Goal: Find specific page/section: Find specific page/section

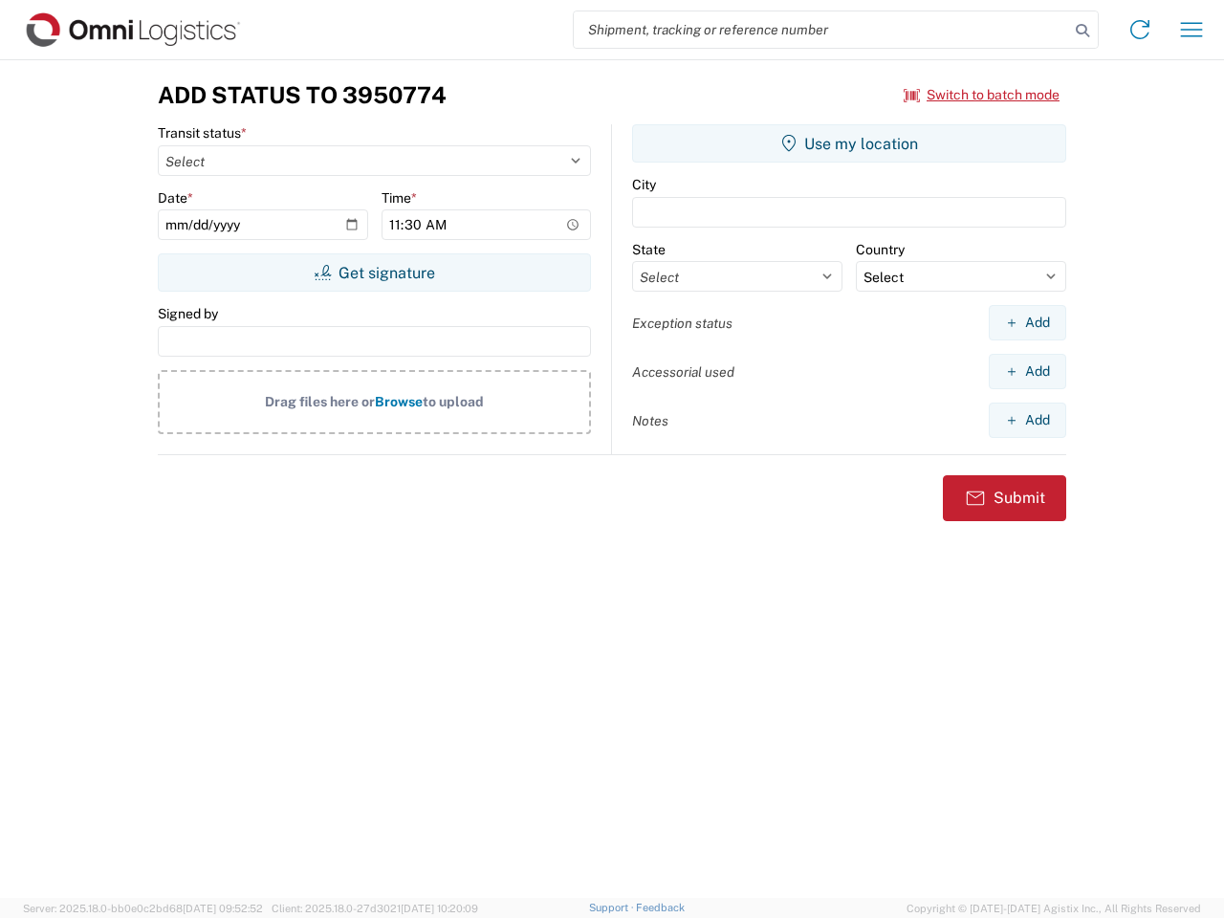
click at [821, 30] on input "search" at bounding box center [821, 29] width 495 height 36
click at [1082, 31] on icon at bounding box center [1082, 30] width 27 height 27
click at [1139, 30] on icon at bounding box center [1139, 29] width 31 height 31
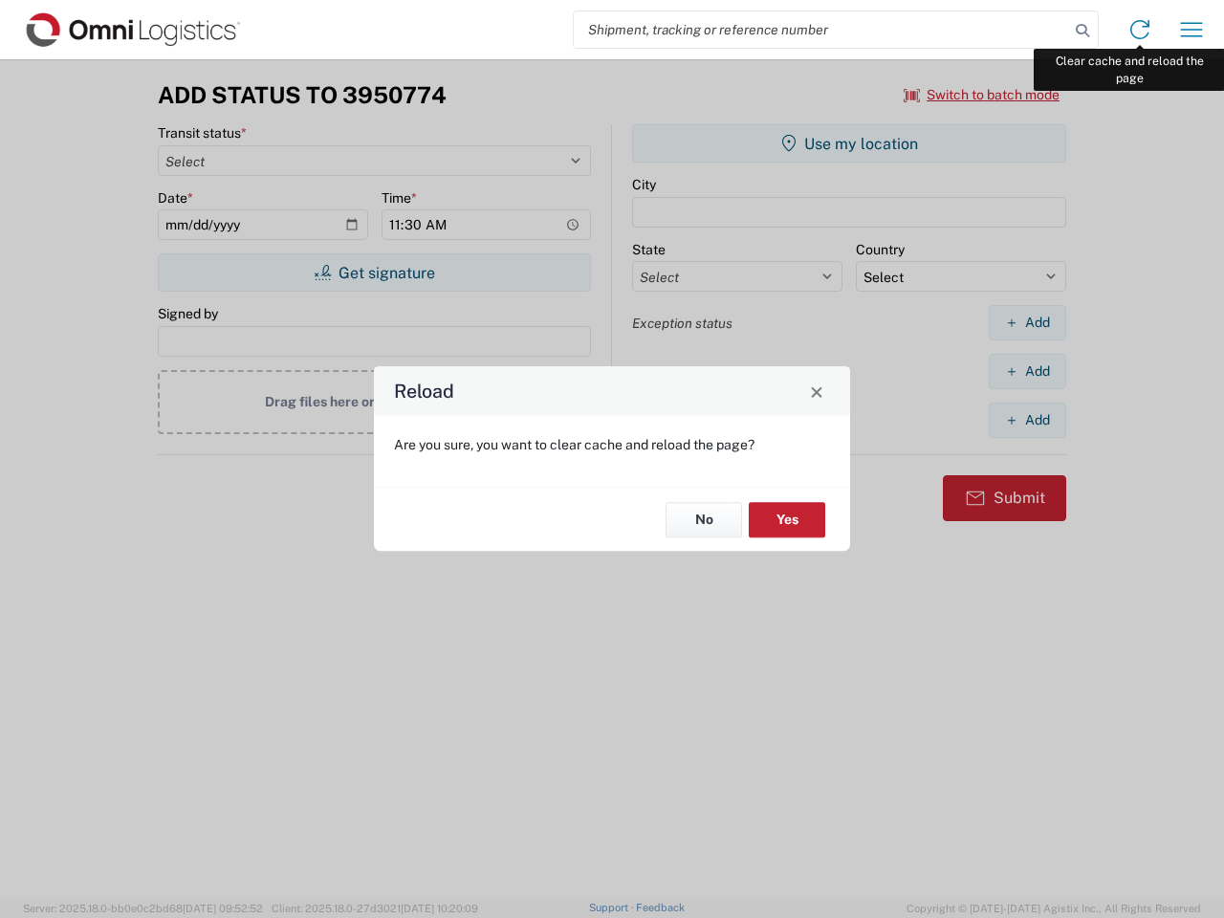
click at [1191, 30] on div "Reload Are you sure, you want to clear cache and reload the page? No Yes" at bounding box center [612, 459] width 1224 height 918
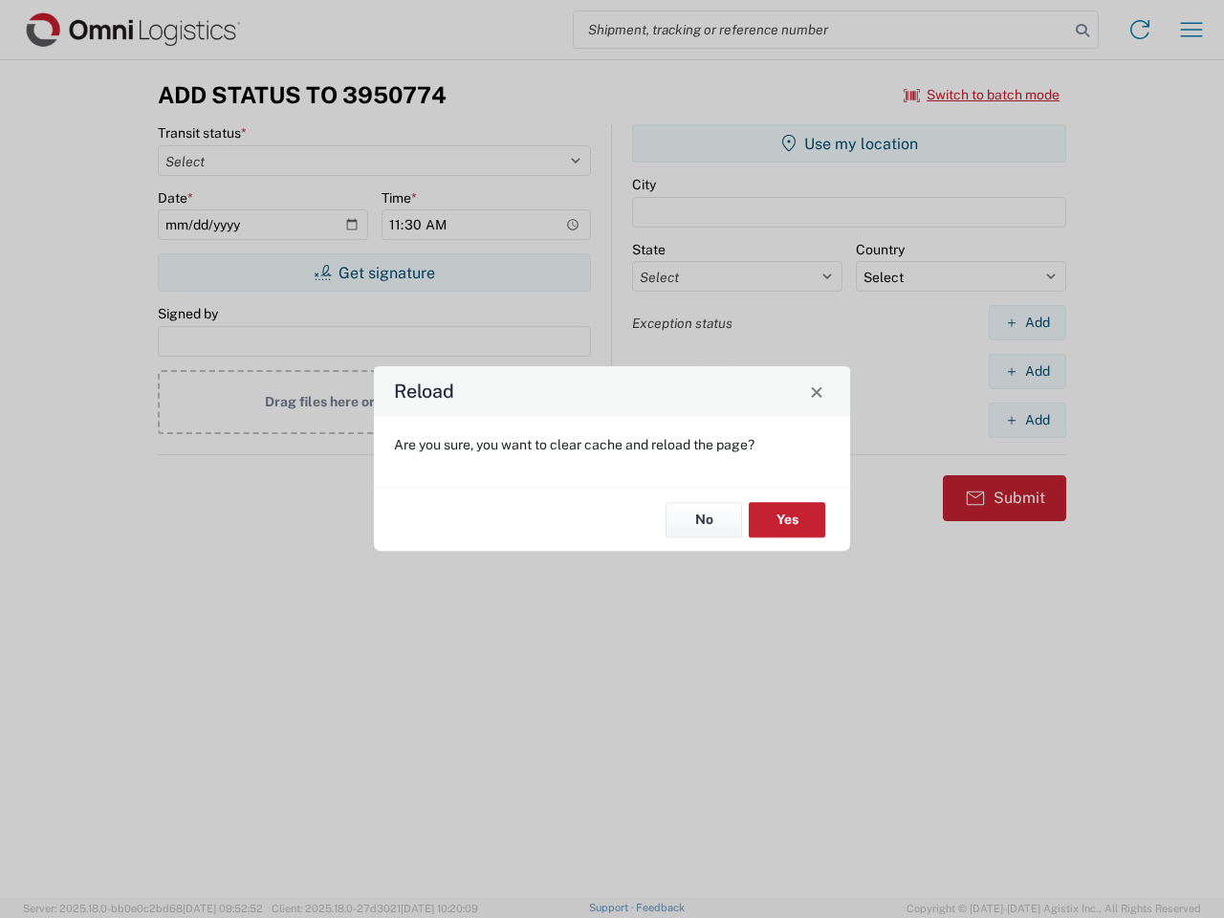
click at [982, 95] on div "Reload Are you sure, you want to clear cache and reload the page? No Yes" at bounding box center [612, 459] width 1224 height 918
click at [374, 272] on div "Reload Are you sure, you want to clear cache and reload the page? No Yes" at bounding box center [612, 459] width 1224 height 918
click at [849, 143] on div "Reload Are you sure, you want to clear cache and reload the page? No Yes" at bounding box center [612, 459] width 1224 height 918
click at [1027, 322] on div "Reload Are you sure, you want to clear cache and reload the page? No Yes" at bounding box center [612, 459] width 1224 height 918
click at [1027, 371] on div "Reload Are you sure, you want to clear cache and reload the page? No Yes" at bounding box center [612, 459] width 1224 height 918
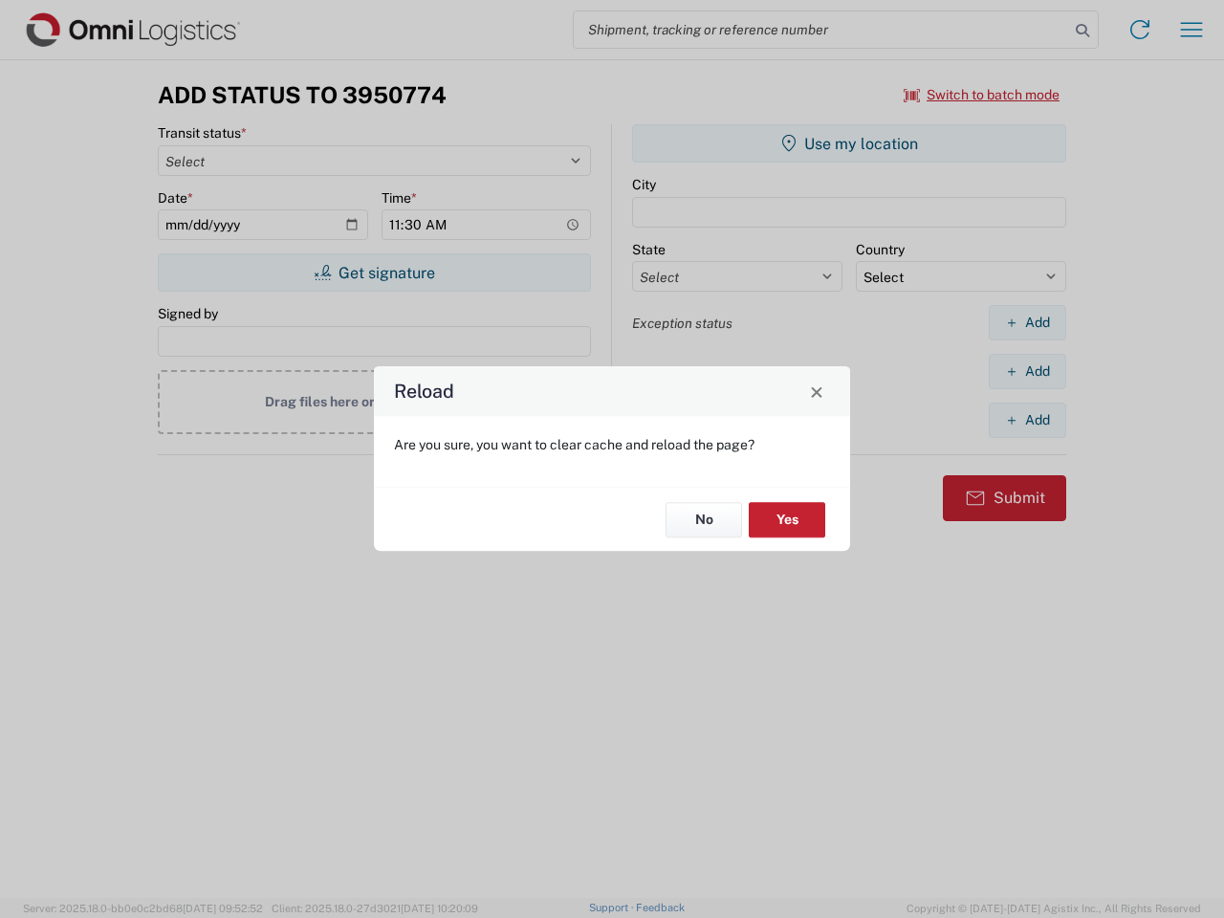
click at [1027, 420] on div "Reload Are you sure, you want to clear cache and reload the page? No Yes" at bounding box center [612, 459] width 1224 height 918
